Goal: Navigation & Orientation: Find specific page/section

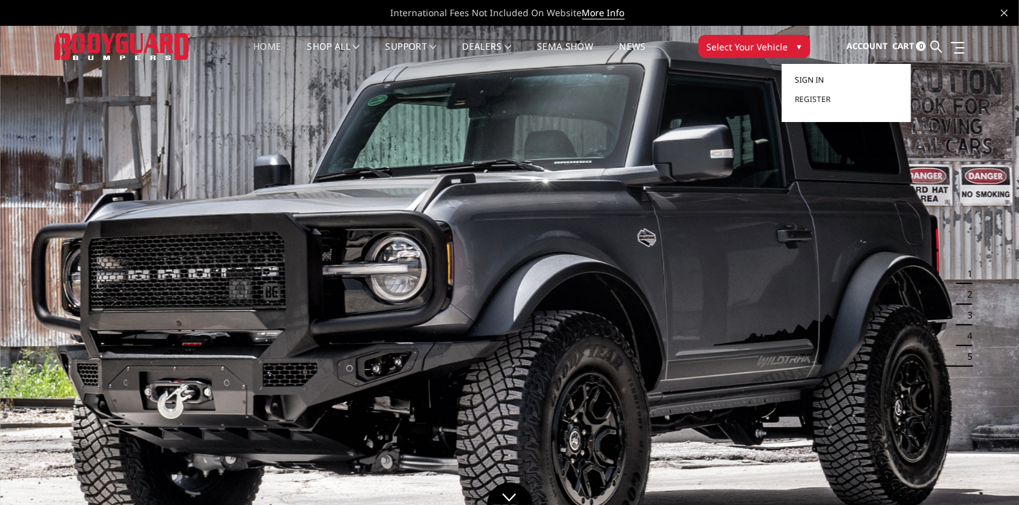
click at [811, 81] on span "Sign in" at bounding box center [809, 79] width 29 height 11
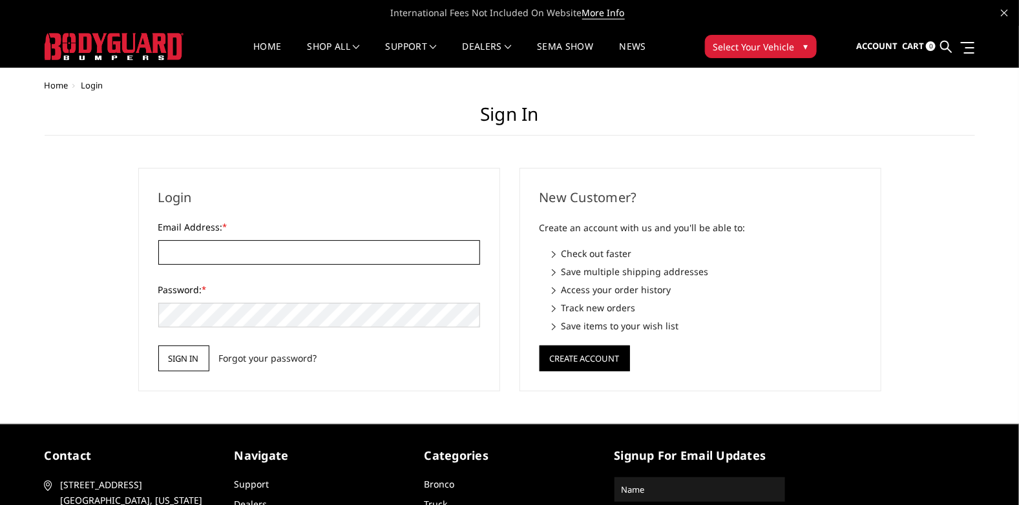
type input "[EMAIL_ADDRESS][DOMAIN_NAME]"
click at [178, 366] on input "Sign in" at bounding box center [183, 359] width 51 height 26
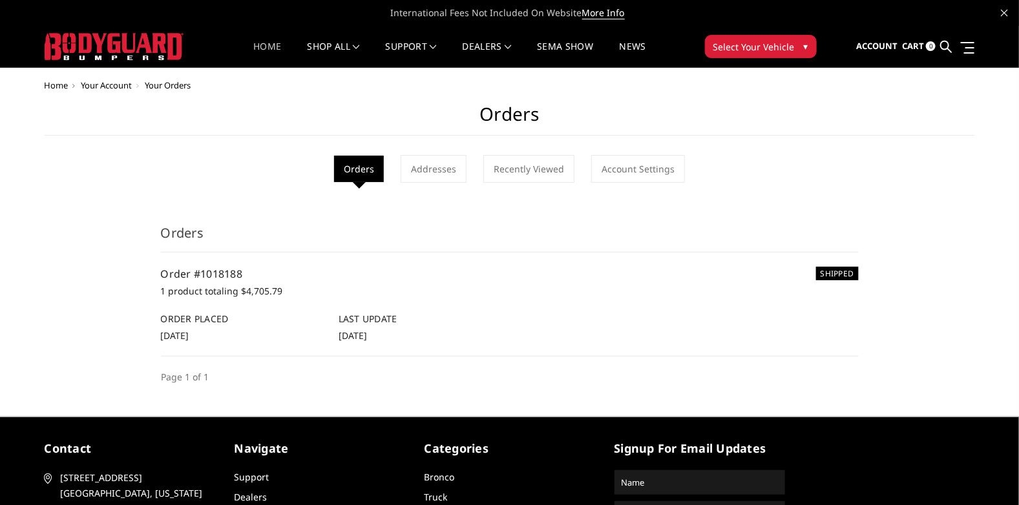
click at [265, 43] on link "Home" at bounding box center [267, 54] width 28 height 25
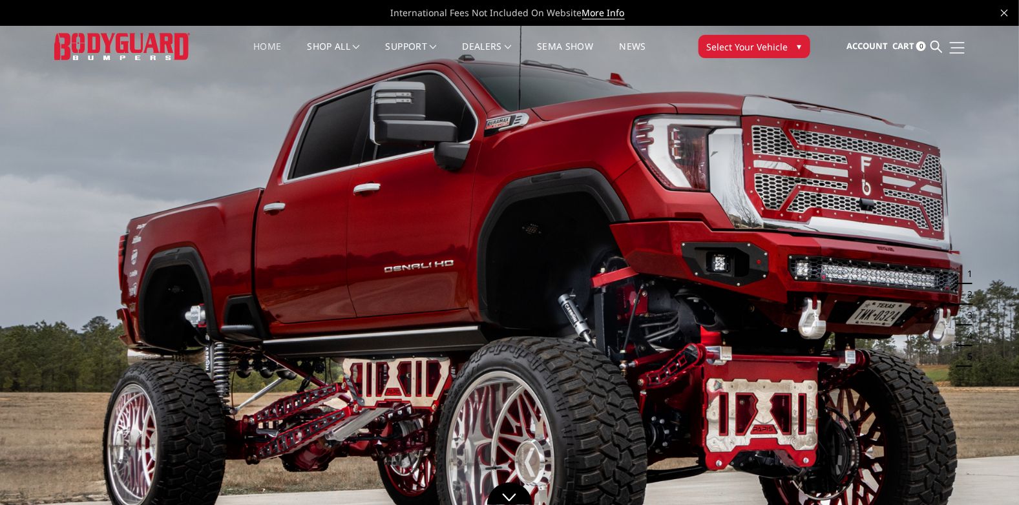
click at [959, 47] on span at bounding box center [958, 47] width 14 height 1
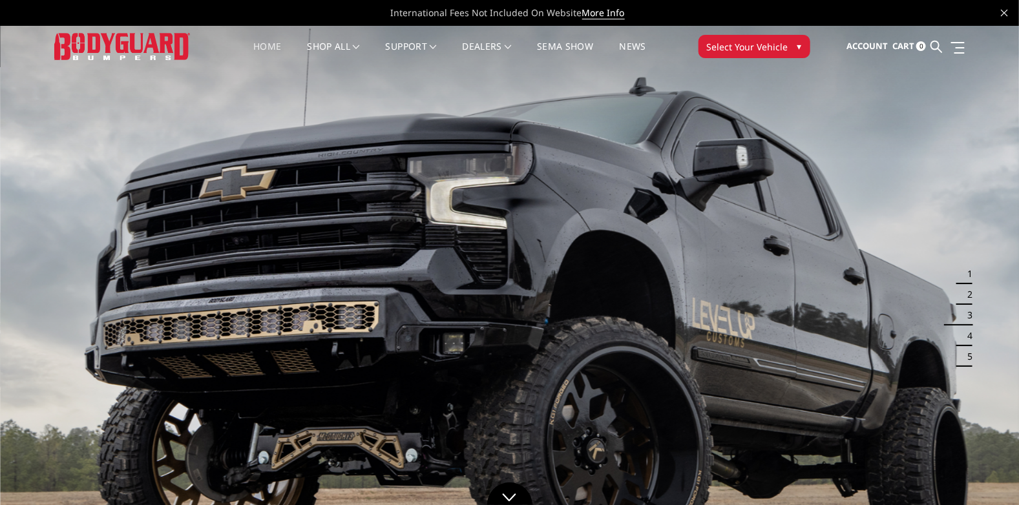
click at [914, 46] on link "Cart 0" at bounding box center [909, 46] width 34 height 35
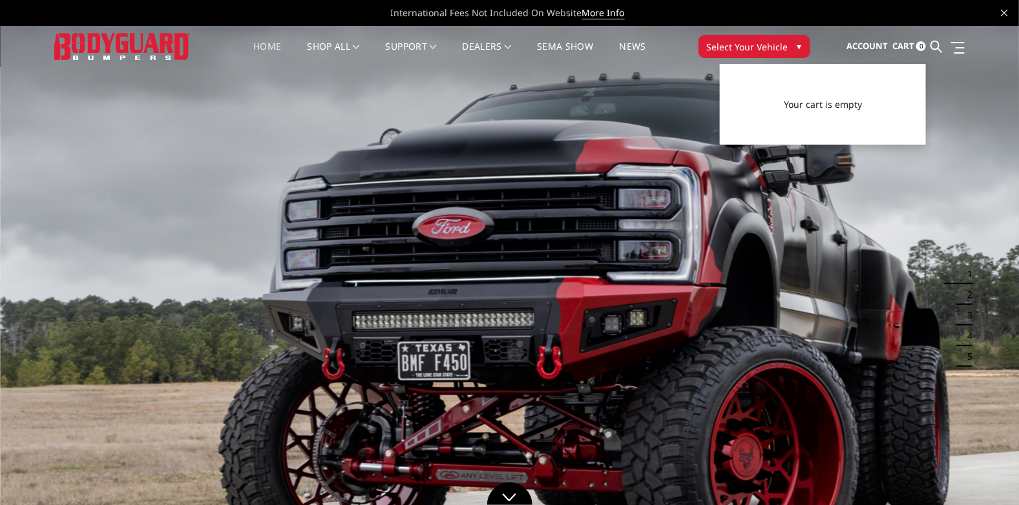
click at [609, 178] on img at bounding box center [509, 312] width 1019 height 573
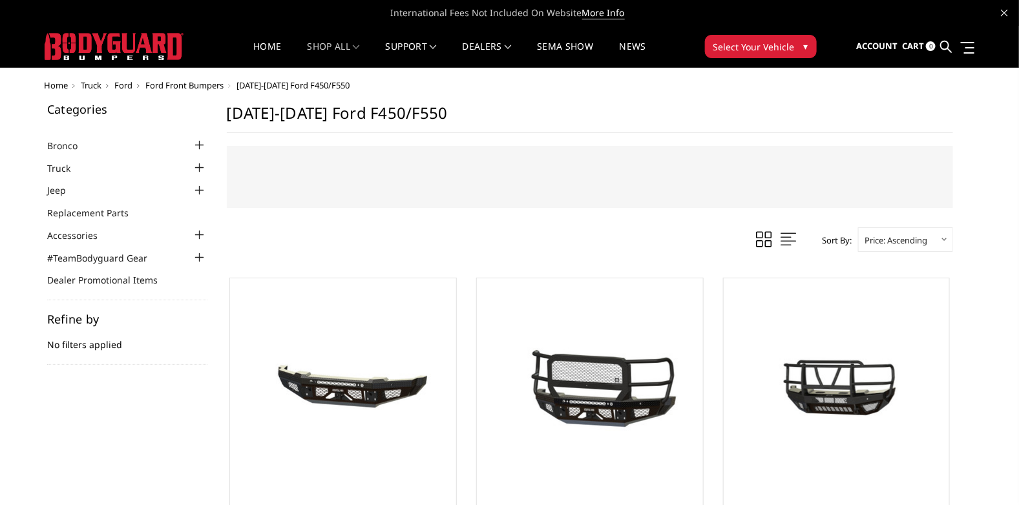
click at [924, 47] on link "Cart 0" at bounding box center [919, 46] width 34 height 35
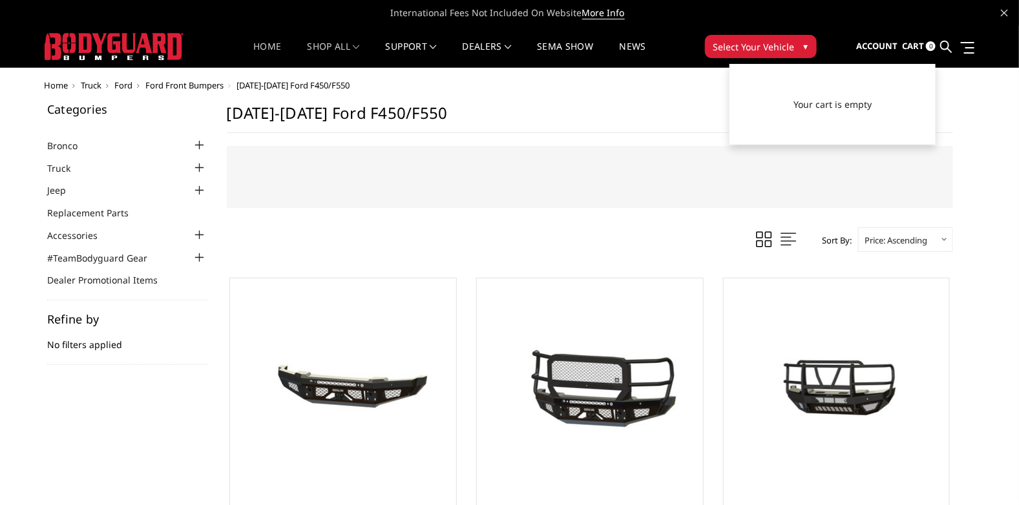
click at [262, 48] on link "Home" at bounding box center [267, 54] width 28 height 25
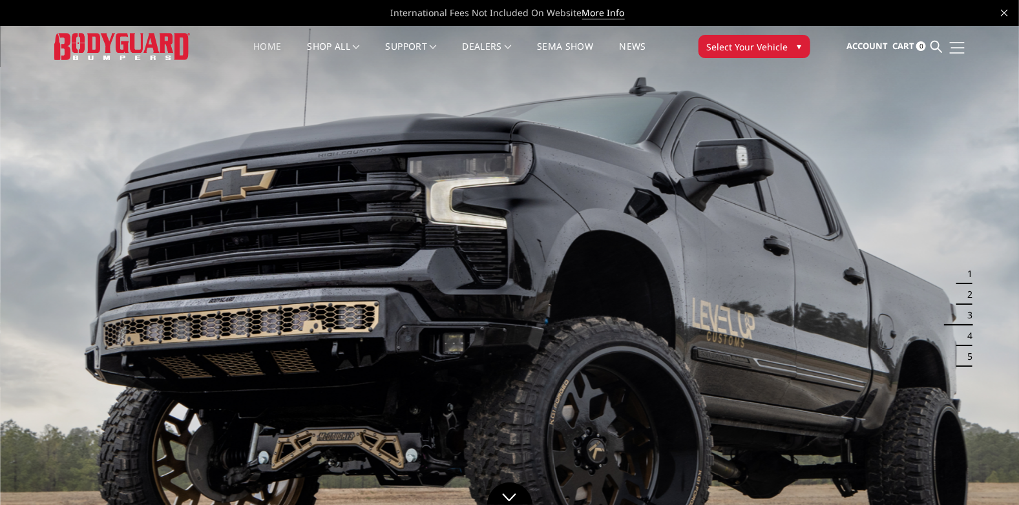
click at [955, 50] on link at bounding box center [955, 48] width 18 height 14
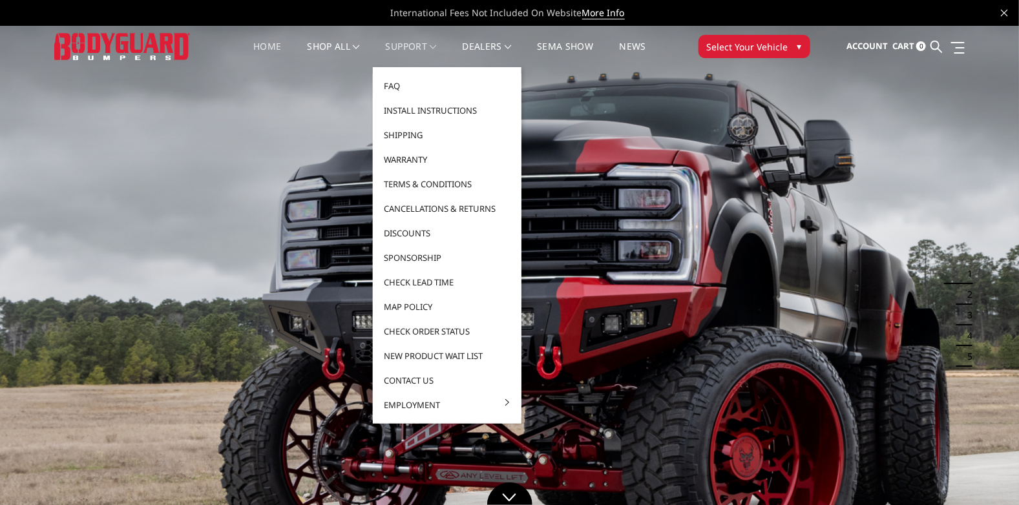
click at [413, 46] on link "Support" at bounding box center [411, 54] width 51 height 25
